Goal: Transaction & Acquisition: Purchase product/service

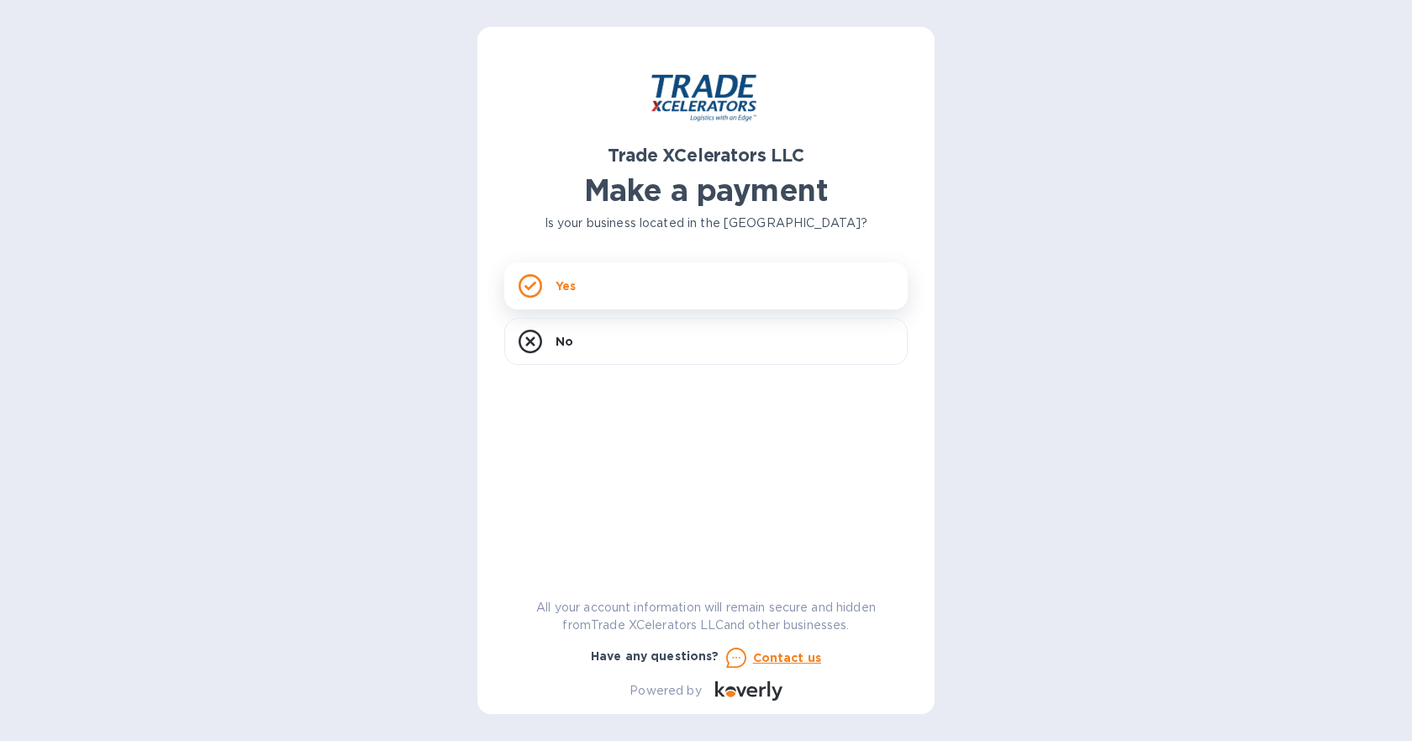
click at [581, 282] on div "Yes" at bounding box center [706, 285] width 404 height 47
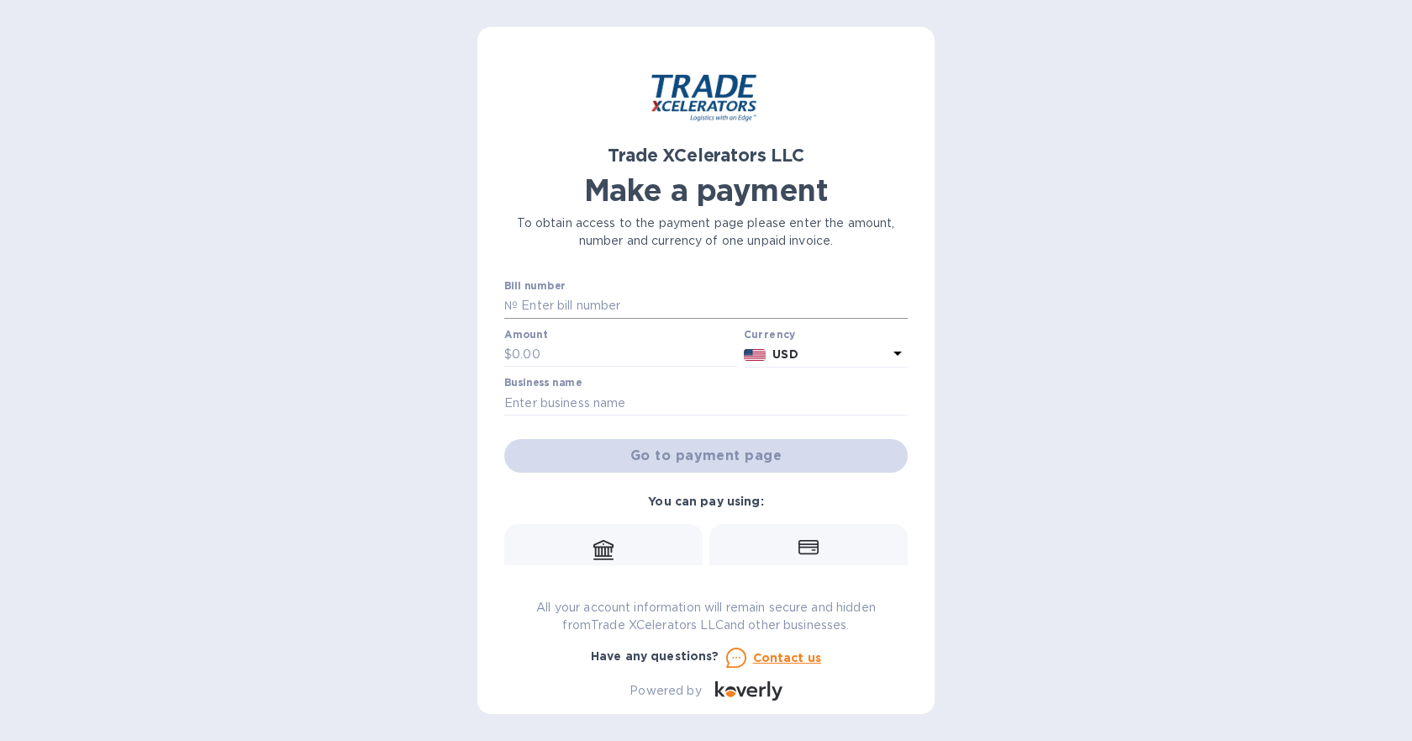
click at [552, 306] on input "text" at bounding box center [713, 305] width 390 height 25
type input "7506736"
click at [627, 358] on input "text" at bounding box center [624, 354] width 225 height 25
type input "4,047.83"
click at [640, 409] on input "text" at bounding box center [706, 402] width 404 height 25
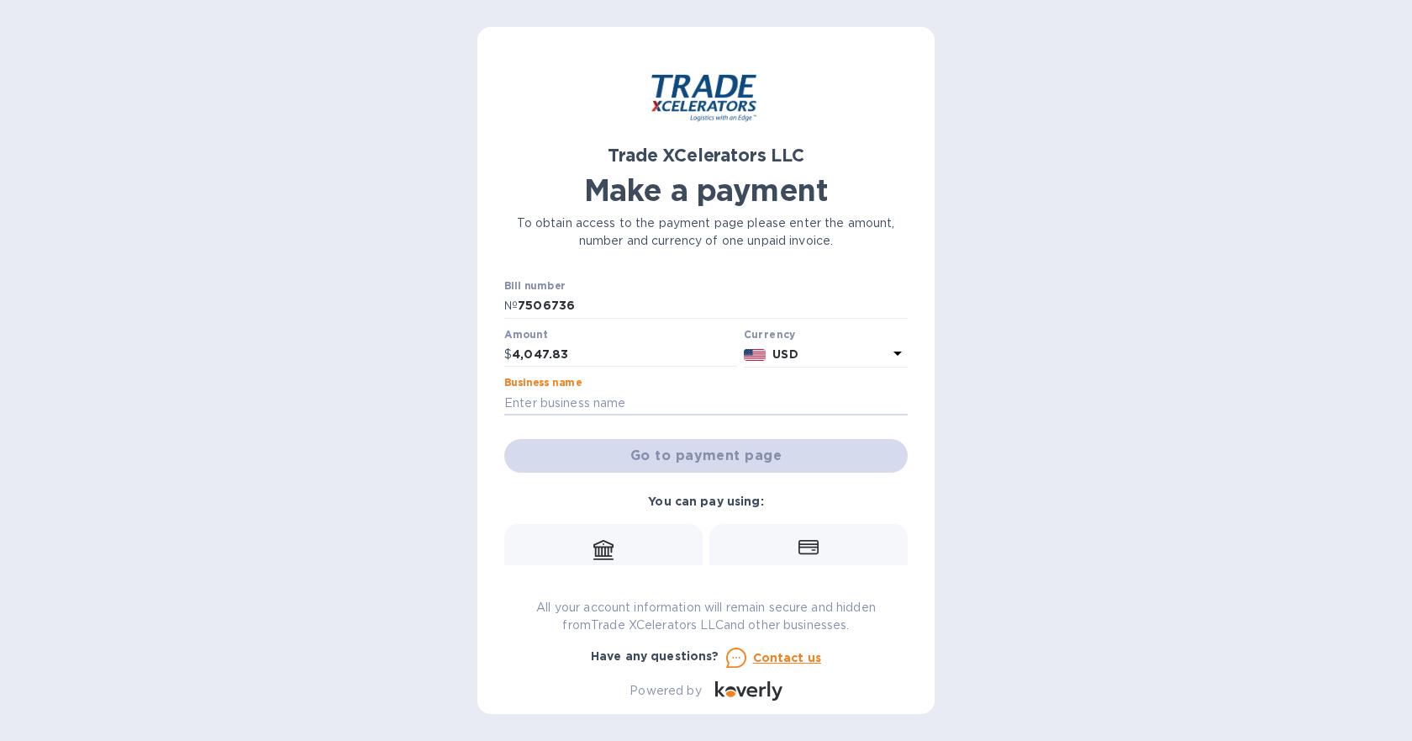
type input "AWCI"
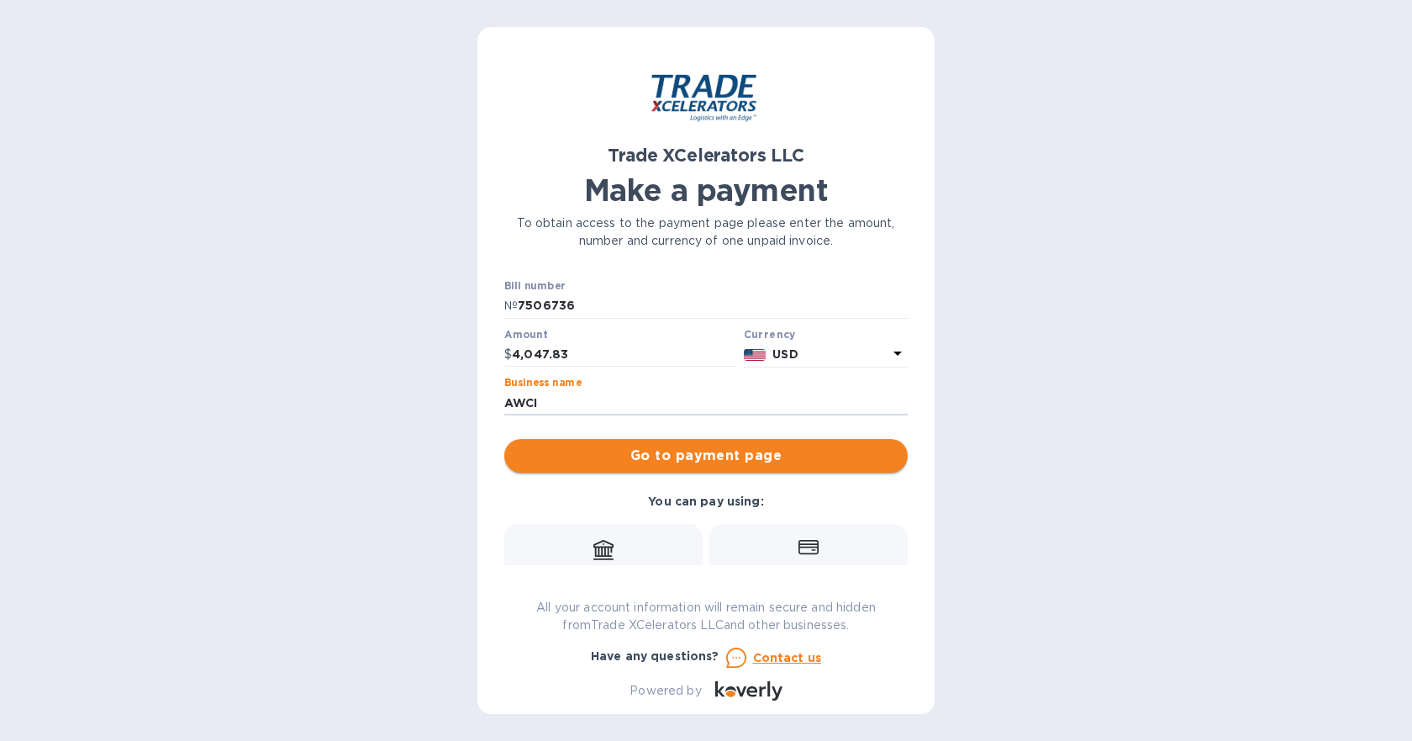
click at [696, 451] on span "Go to payment page" at bounding box center [706, 456] width 377 height 20
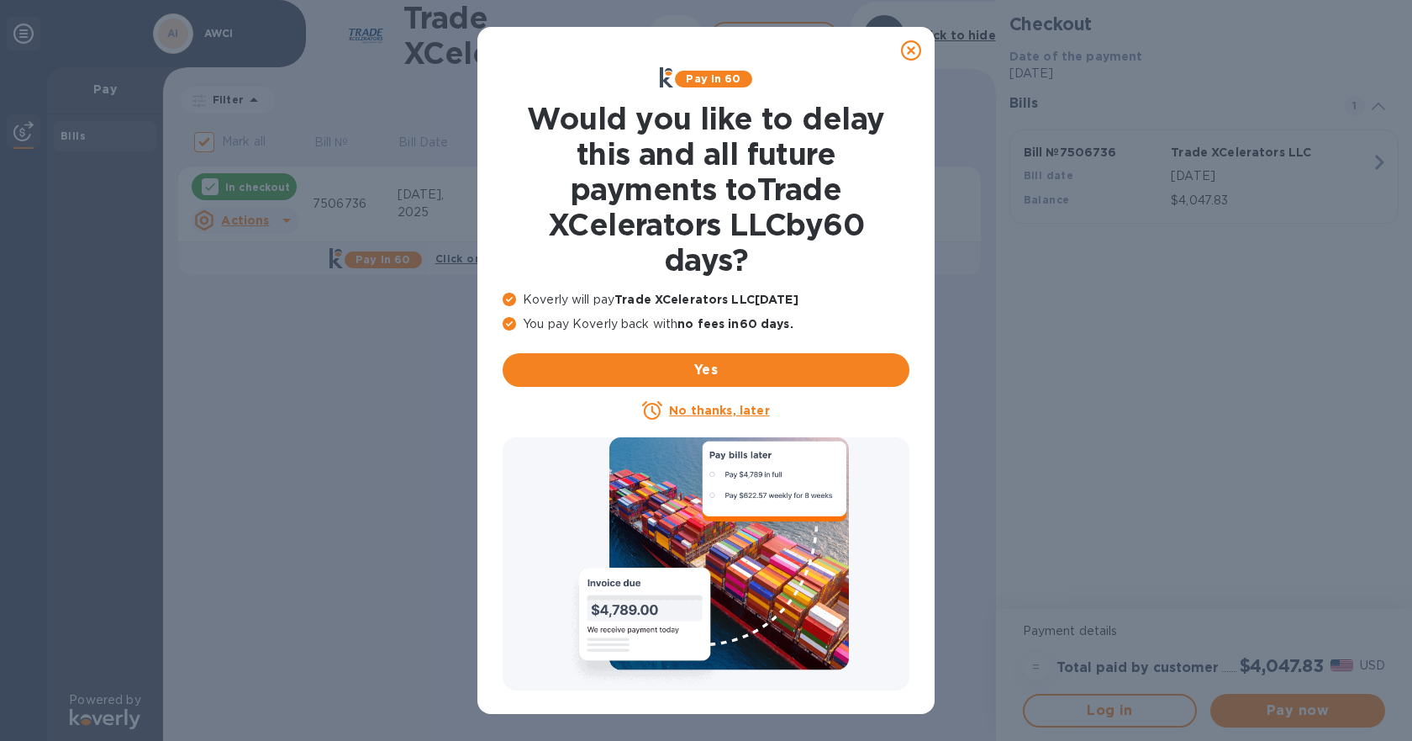
click at [915, 45] on icon at bounding box center [911, 50] width 20 height 20
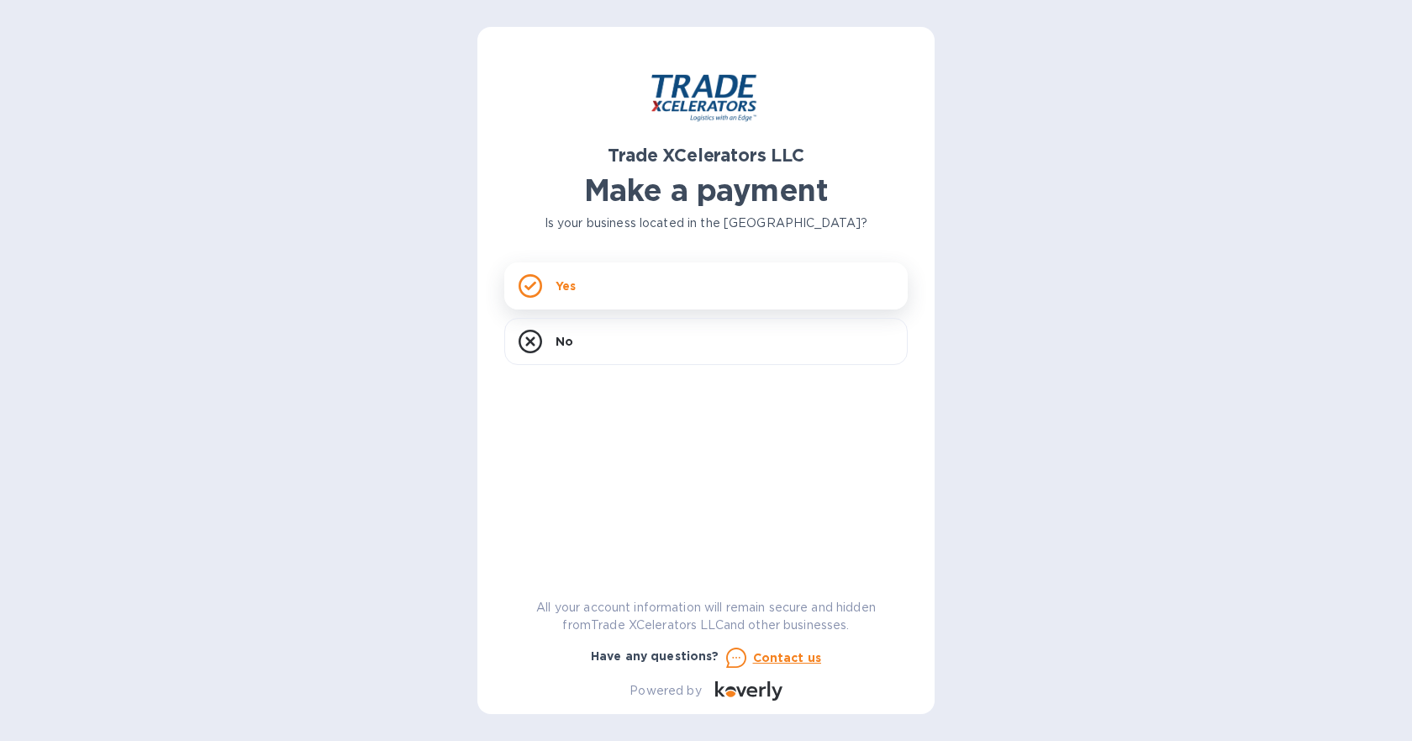
click at [572, 293] on p "Yes" at bounding box center [566, 285] width 20 height 17
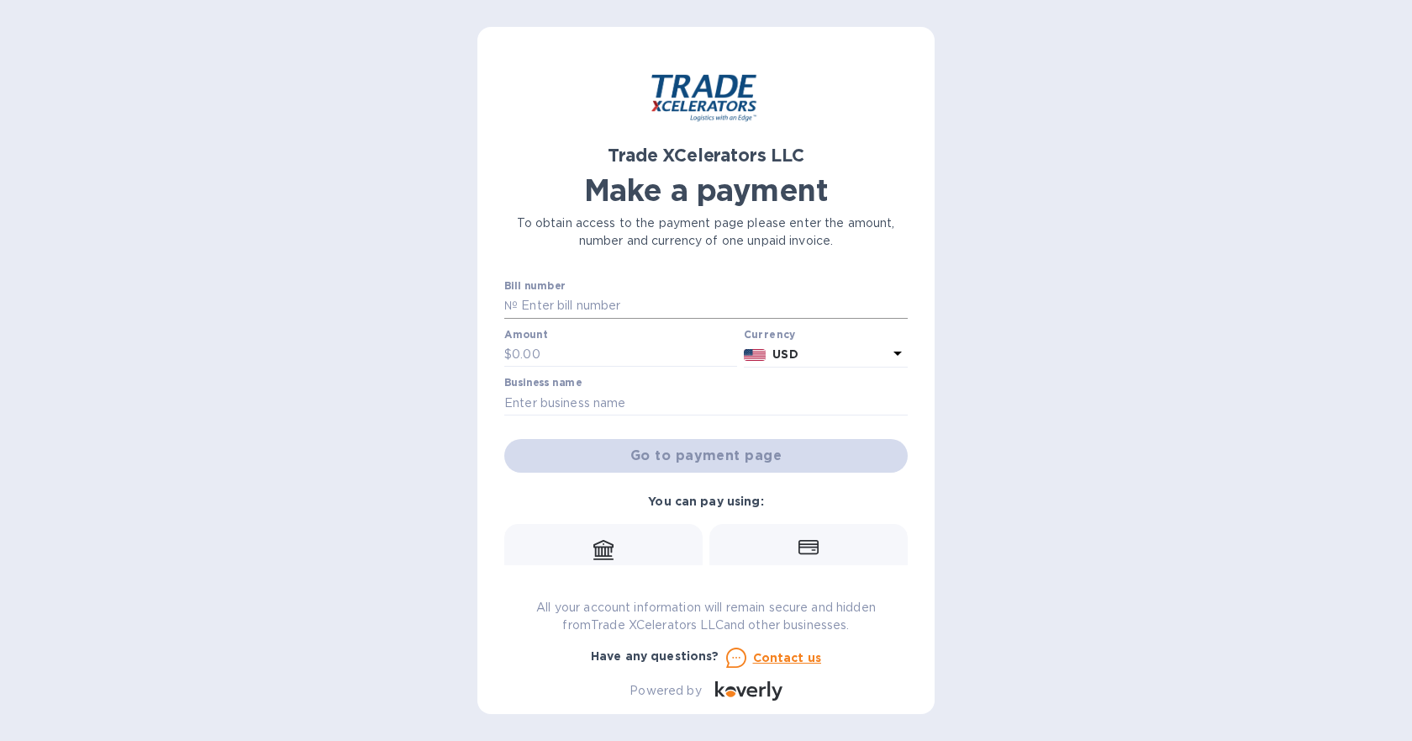
click at [582, 306] on input "text" at bounding box center [713, 305] width 390 height 25
type input "7506737"
click at [573, 360] on input "text" at bounding box center [624, 354] width 225 height 25
type input "4,047.83"
click at [574, 408] on input "text" at bounding box center [706, 402] width 404 height 25
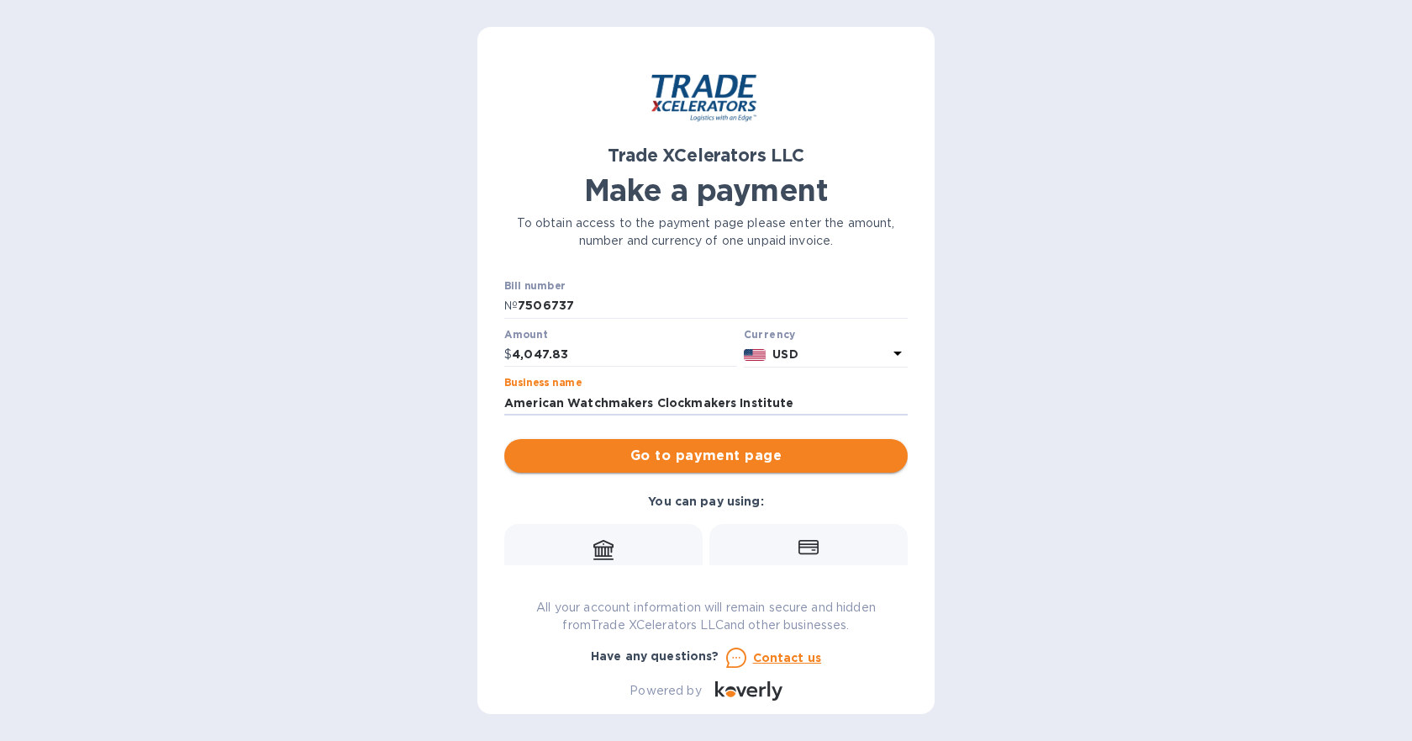
type input "American Watchmakers Clockmakers Institute"
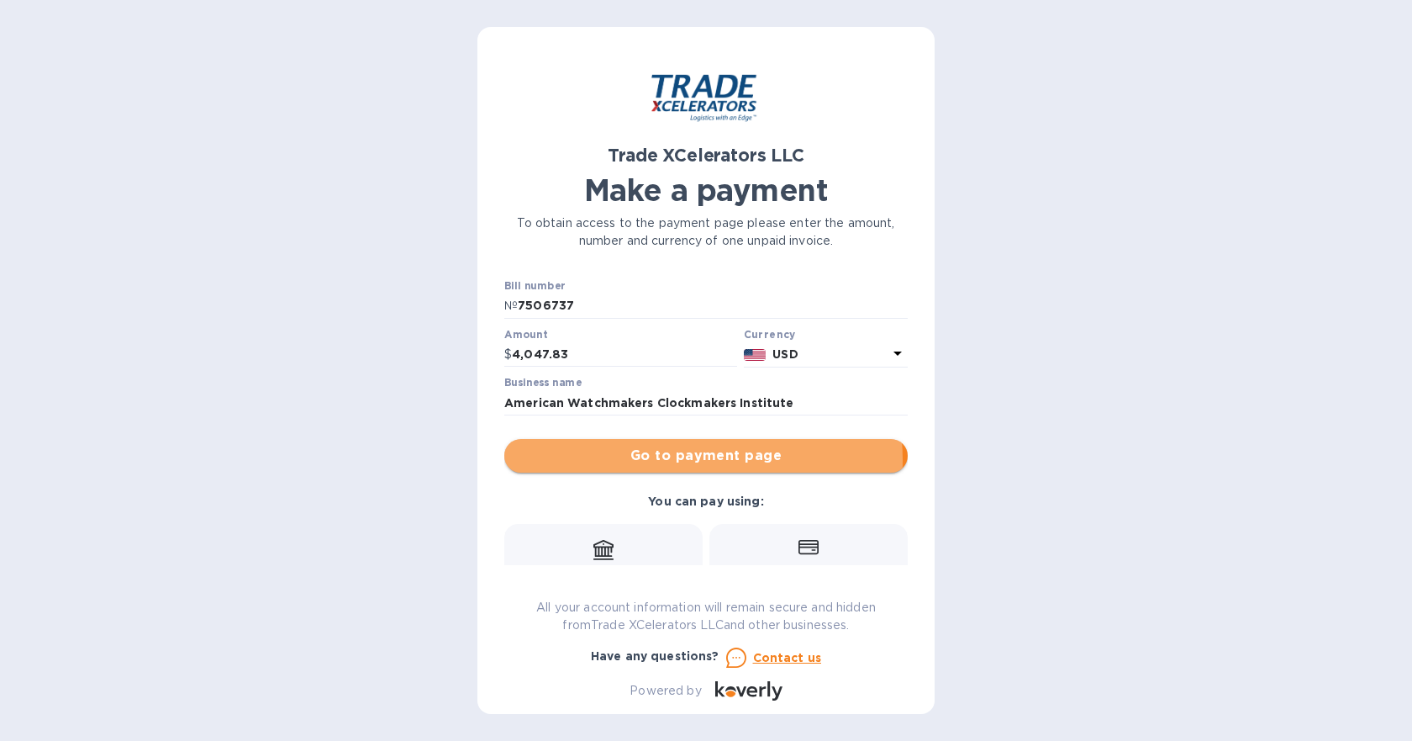
click at [656, 460] on span "Go to payment page" at bounding box center [706, 456] width 377 height 20
